Goal: Find specific page/section: Find specific page/section

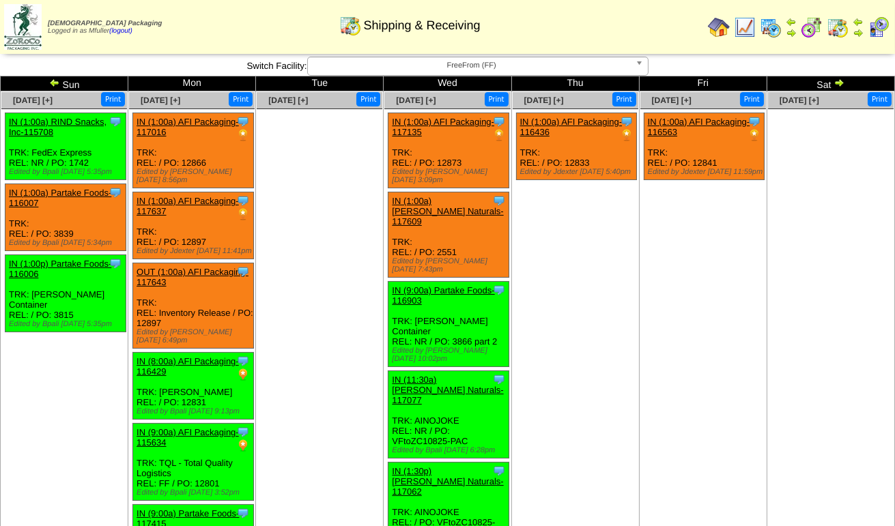
click at [429, 70] on span "FreeFrom (FF)" at bounding box center [471, 65] width 317 height 16
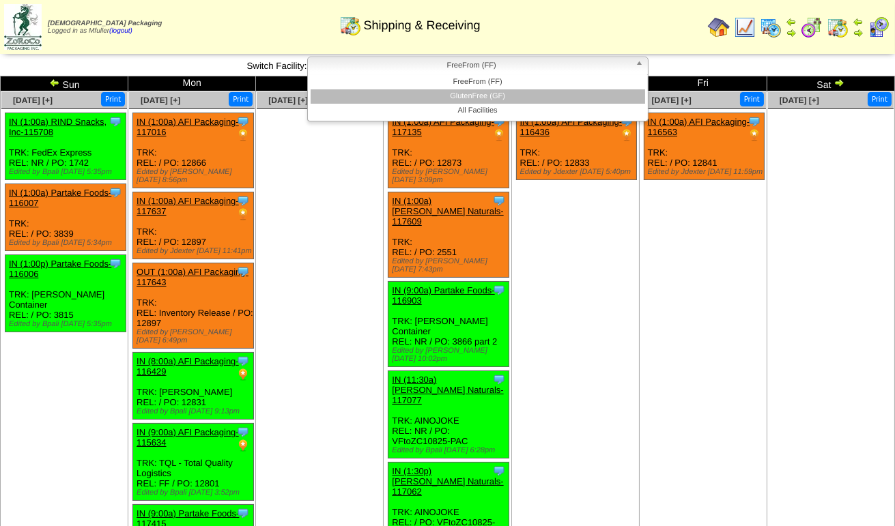
click at [433, 95] on li "GlutenFree (GF)" at bounding box center [478, 96] width 334 height 14
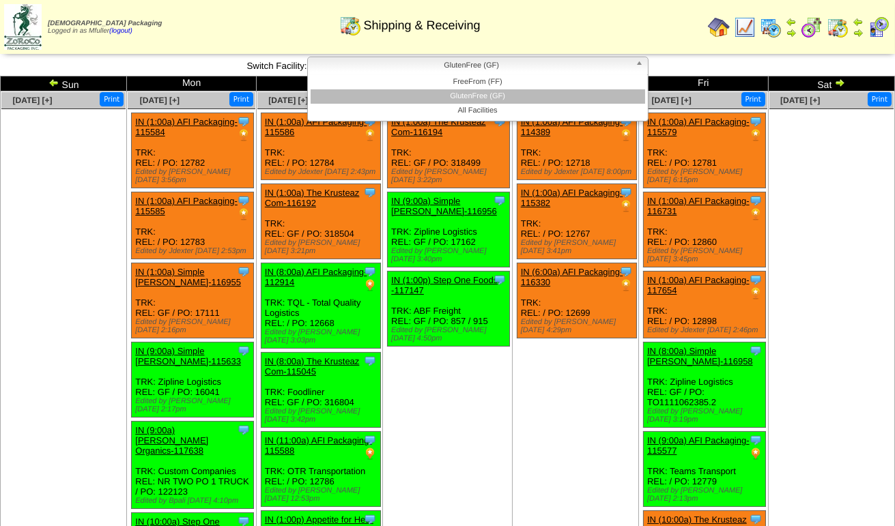
click at [405, 67] on span "GlutenFree (GF)" at bounding box center [471, 65] width 317 height 16
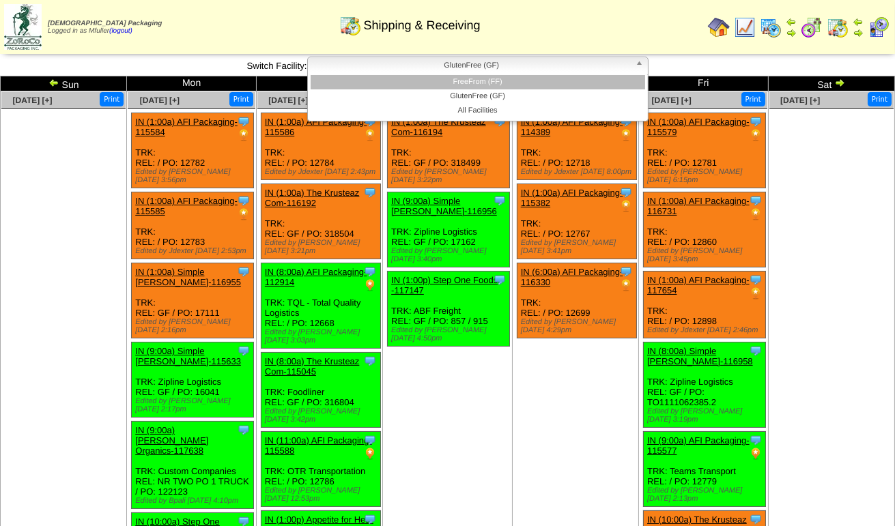
click at [413, 85] on li "FreeFrom (FF)" at bounding box center [478, 82] width 334 height 14
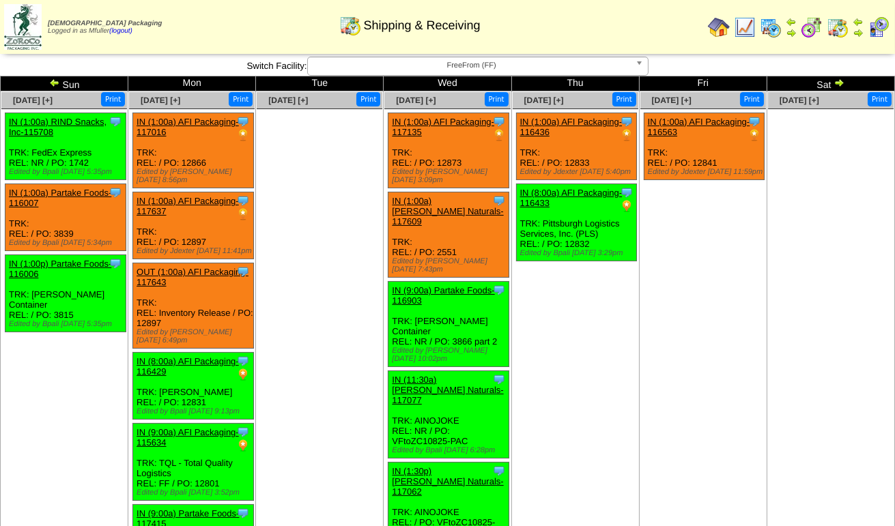
click at [522, 72] on span "FreeFrom (FF)" at bounding box center [471, 65] width 317 height 16
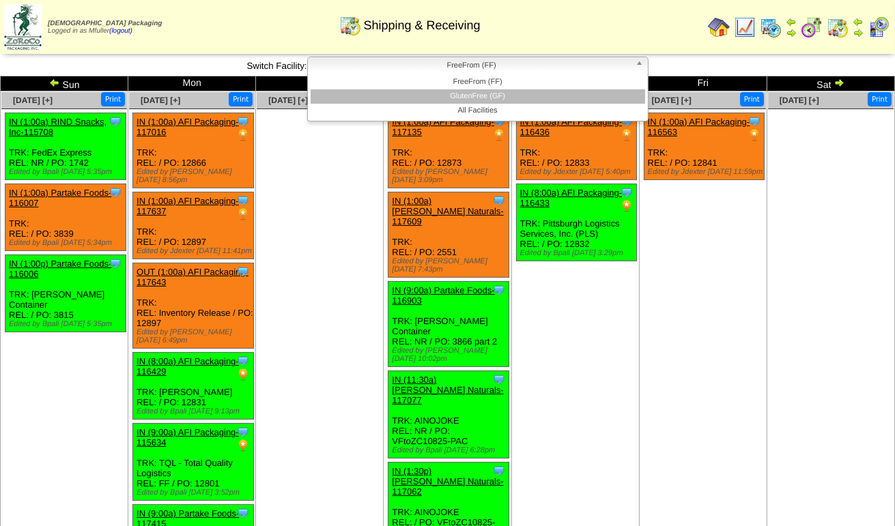
click at [516, 98] on li "GlutenFree (GF)" at bounding box center [478, 96] width 334 height 14
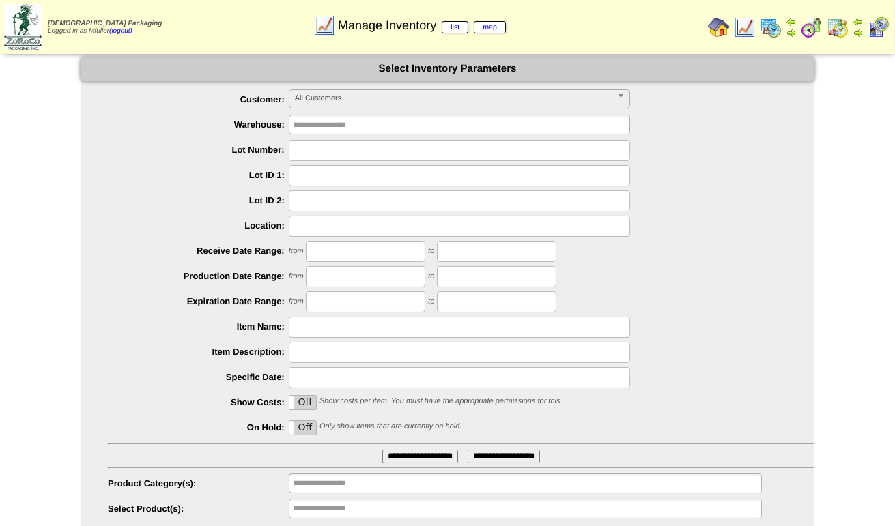
click at [401, 103] on span "All Customers" at bounding box center [453, 98] width 317 height 16
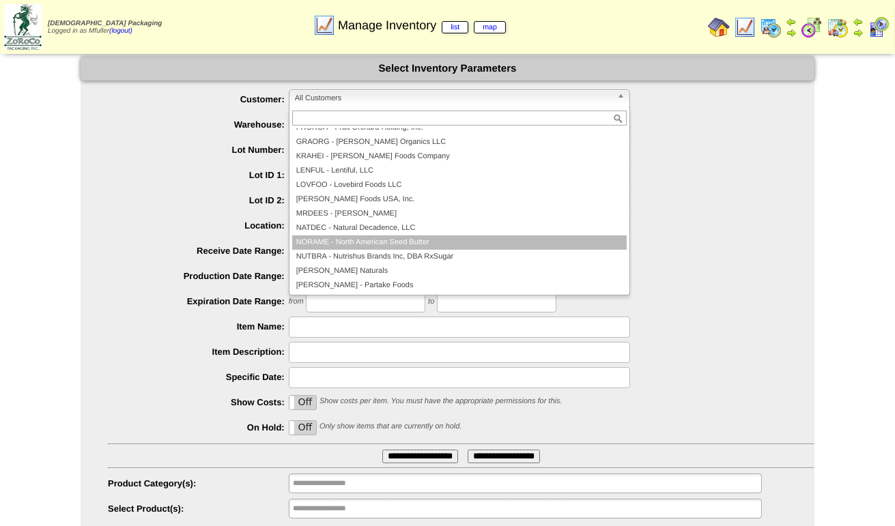
scroll to position [205, 0]
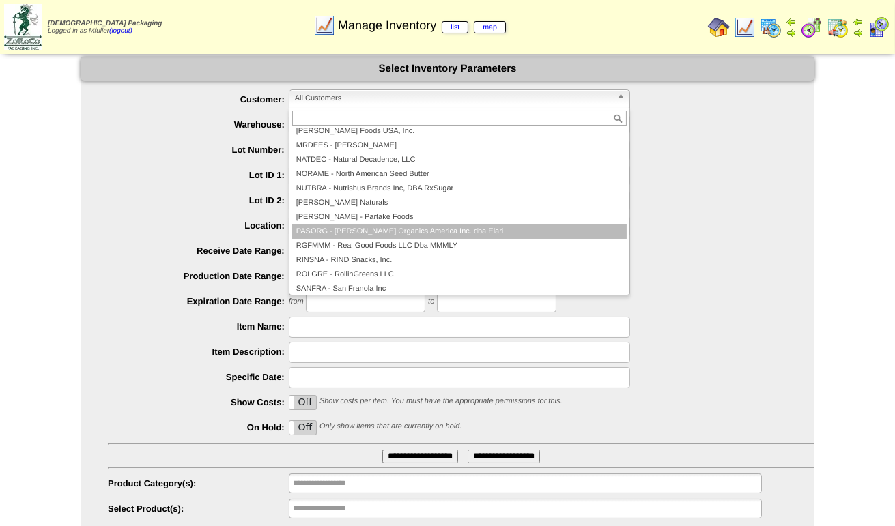
click at [412, 228] on li "PASORG - Pastore Organics America Inc. dba Elari" at bounding box center [459, 232] width 334 height 14
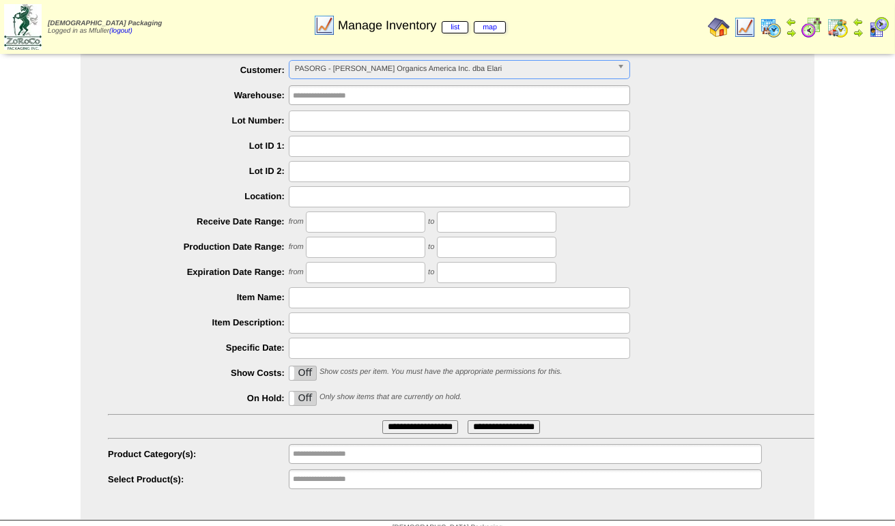
scroll to position [43, 0]
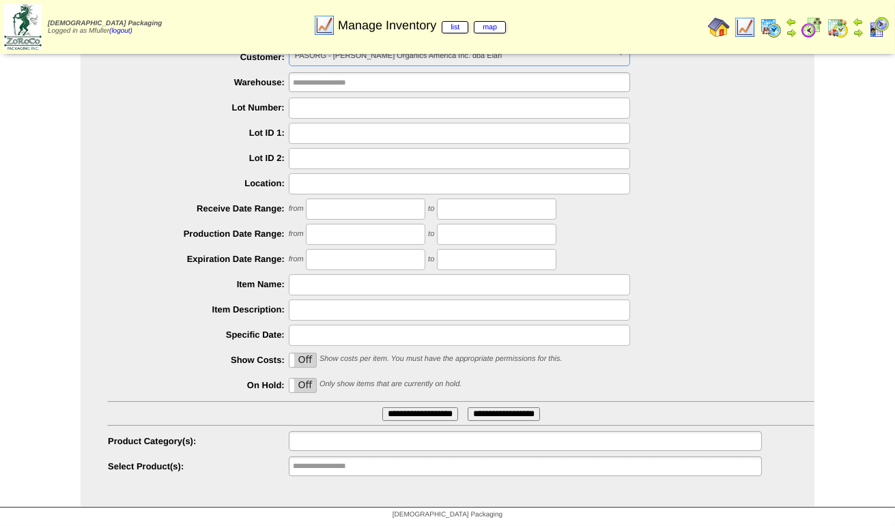
click at [372, 439] on input "text" at bounding box center [336, 441] width 87 height 17
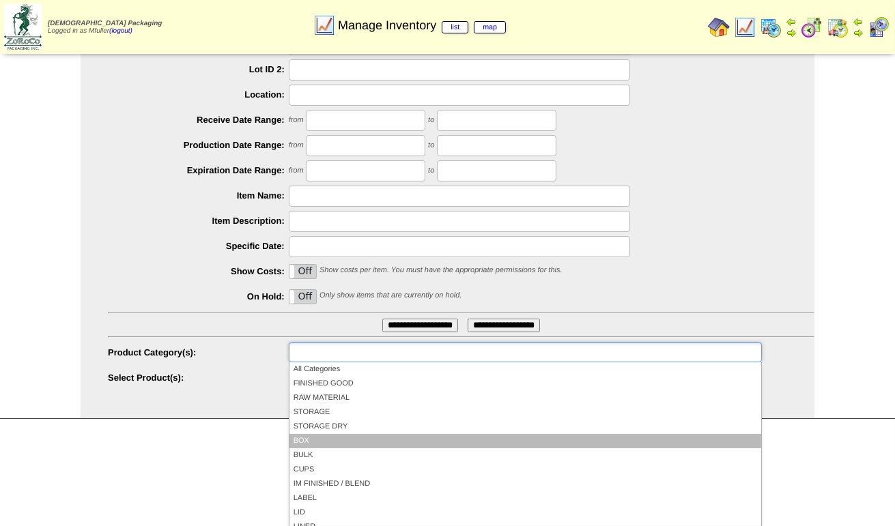
scroll to position [123, 0]
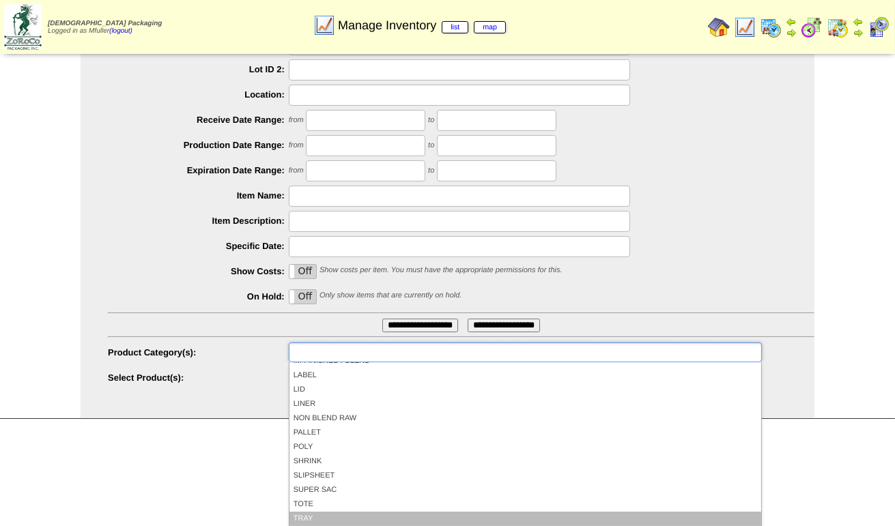
click at [382, 520] on li "TRAY" at bounding box center [525, 519] width 472 height 14
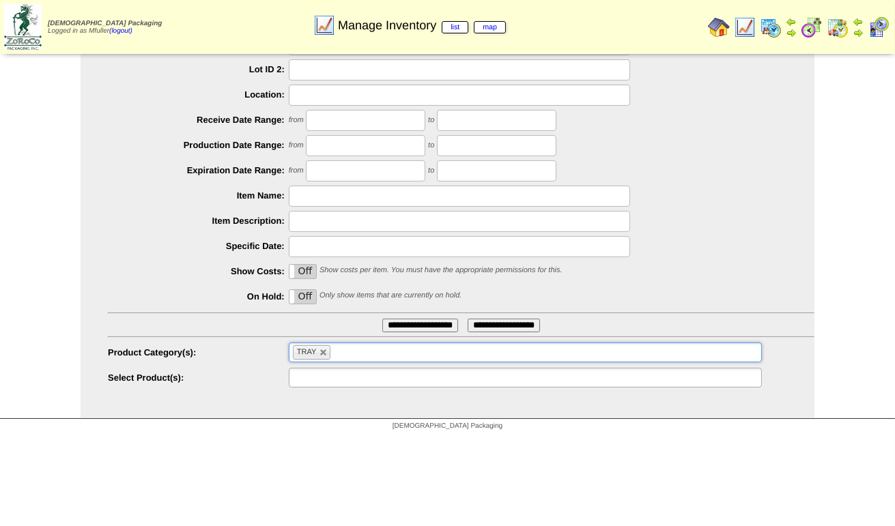
click at [374, 375] on input "text" at bounding box center [336, 377] width 87 height 17
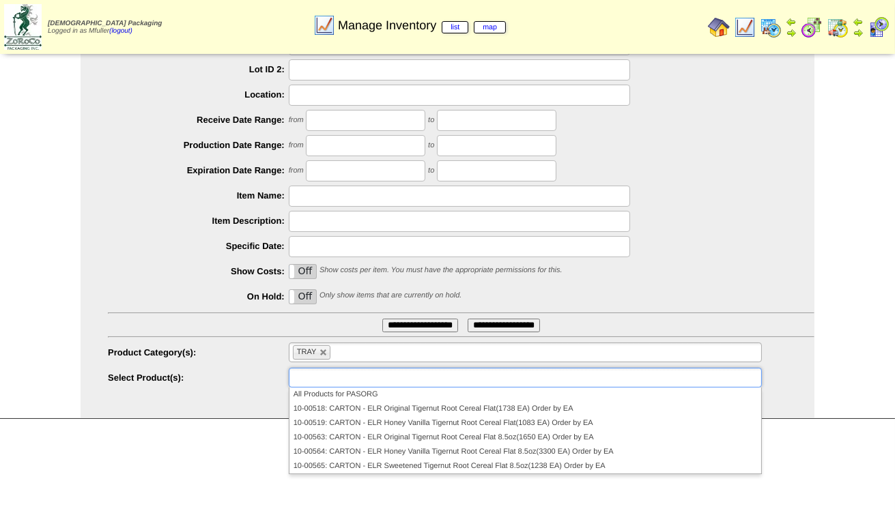
type input "**********"
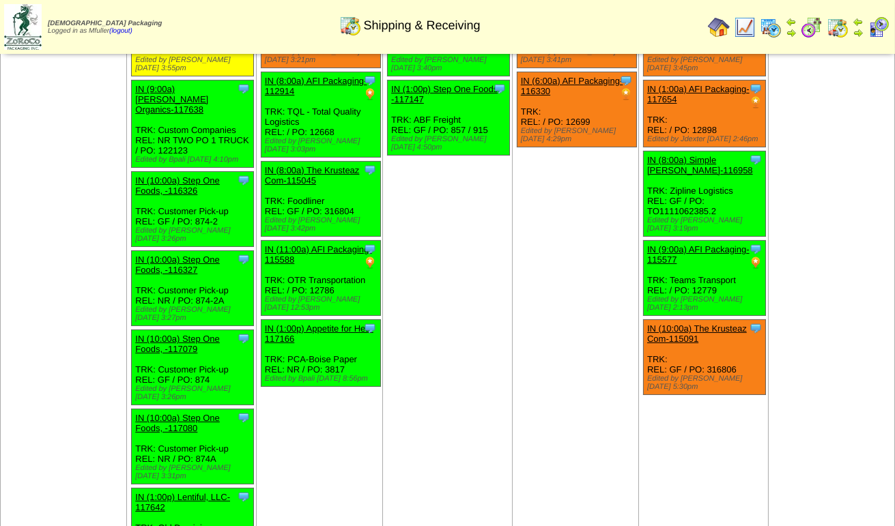
scroll to position [205, 0]
